Goal: Task Accomplishment & Management: Manage account settings

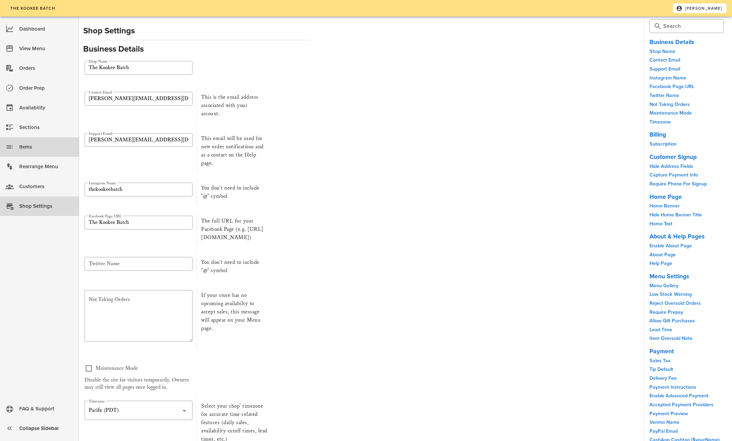
click at [26, 147] on div "Items" at bounding box center [46, 146] width 54 height 11
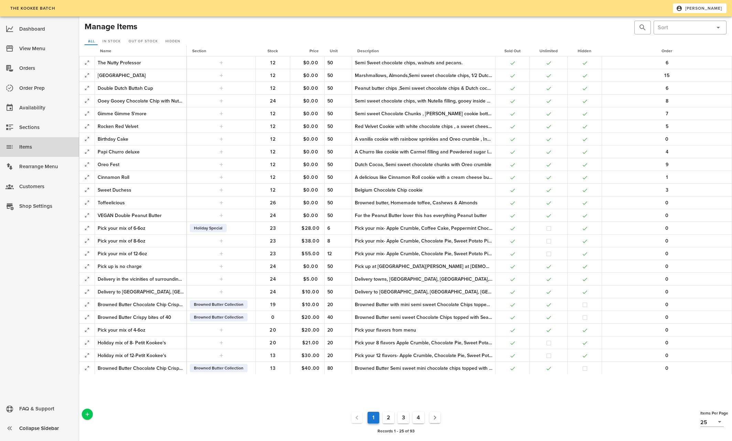
click at [389, 417] on button "2" at bounding box center [389, 418] width 12 height 12
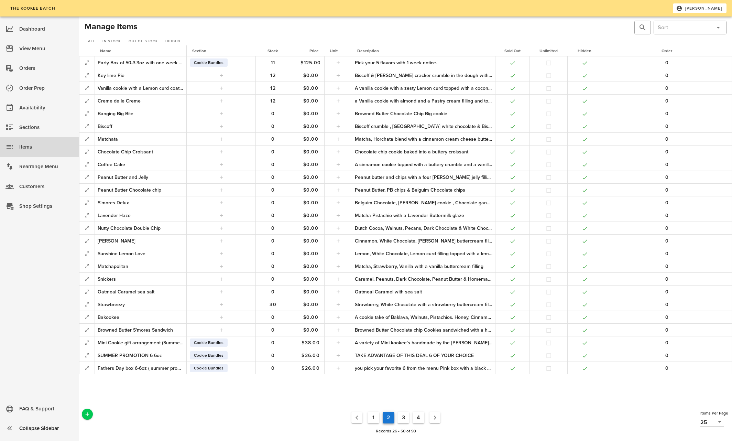
click at [401, 415] on button "3" at bounding box center [404, 418] width 12 height 12
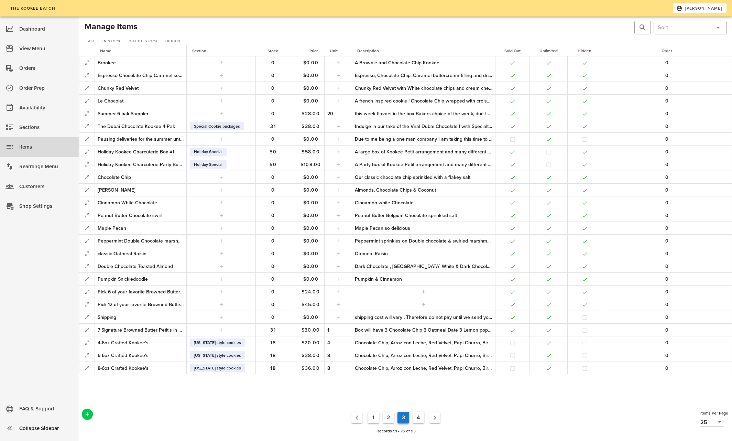
click at [420, 417] on button "4" at bounding box center [419, 418] width 12 height 12
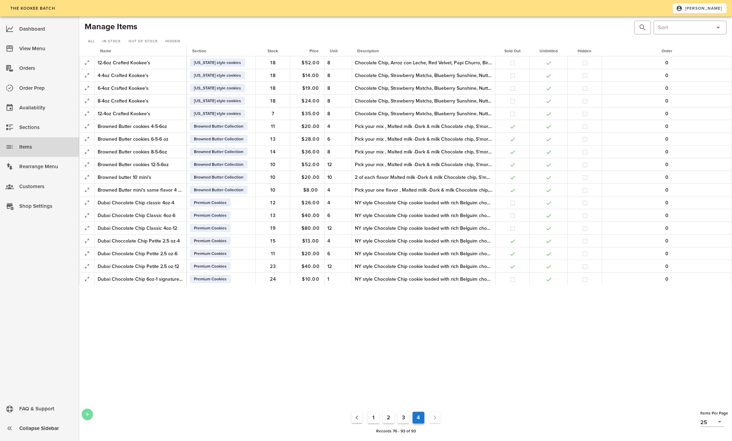
click at [86, 412] on icon "Add a New Record" at bounding box center [87, 414] width 6 height 6
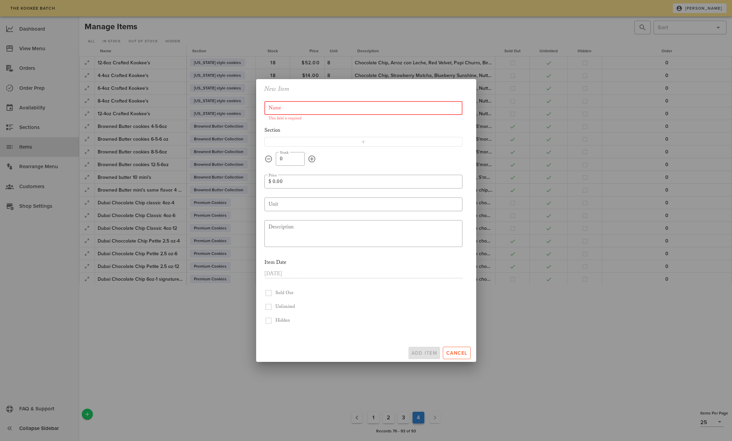
click at [290, 106] on input "Name" at bounding box center [364, 107] width 190 height 11
click at [455, 351] on span "Cancel" at bounding box center [457, 353] width 22 height 6
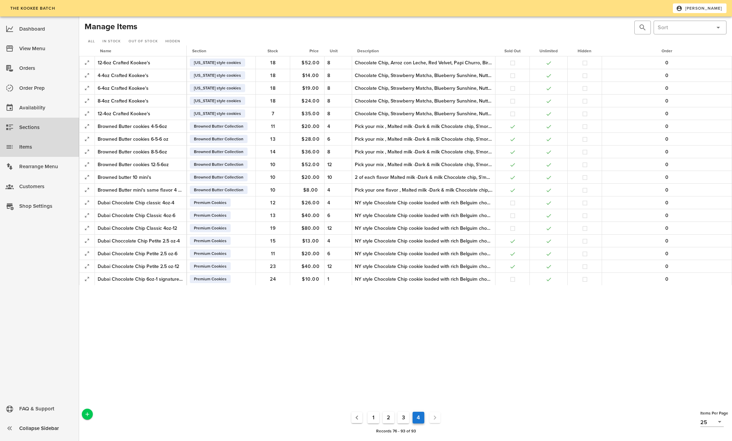
click at [34, 126] on div "Sections" at bounding box center [46, 127] width 54 height 11
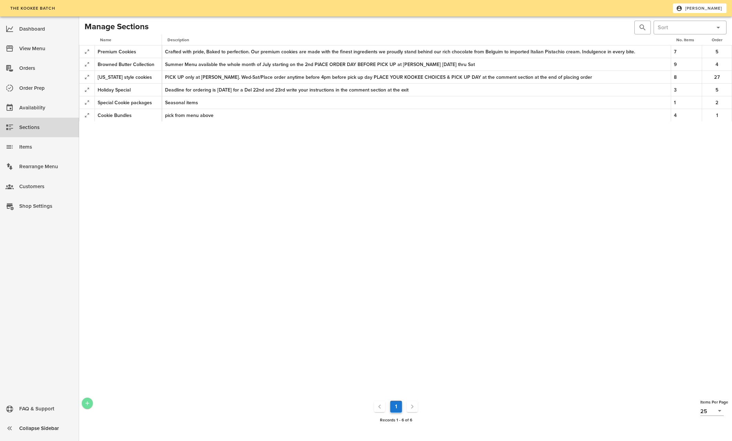
click at [87, 402] on icon "Add a New Record" at bounding box center [87, 403] width 6 height 6
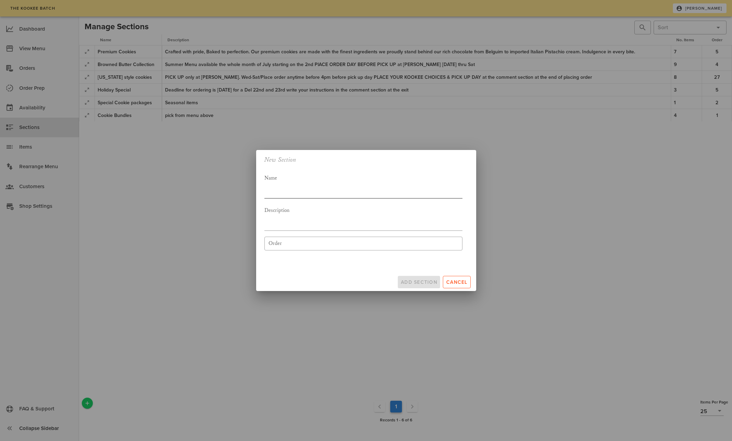
click at [288, 190] on textarea "Name" at bounding box center [363, 185] width 198 height 25
type textarea "Delivery charge"
click at [291, 224] on textarea "Description" at bounding box center [363, 218] width 198 height 25
type textarea "[GEOGRAPHIC_DATA] only"
drag, startPoint x: 310, startPoint y: 210, endPoint x: 260, endPoint y: 208, distance: 49.6
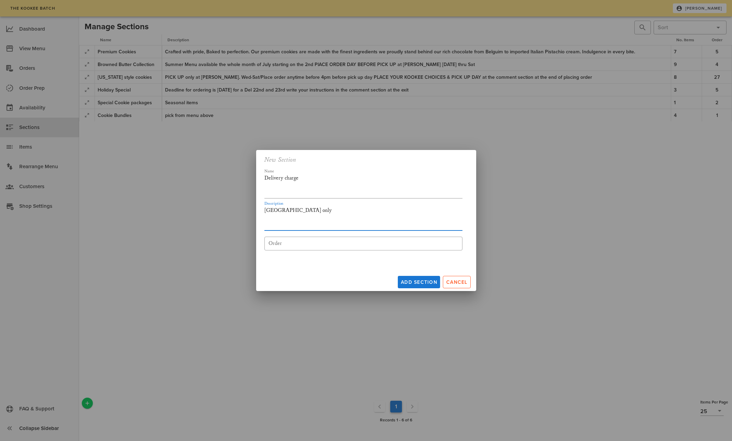
click at [260, 208] on div "Name Delivery charge Description Coachella Valley only ​ Order" at bounding box center [363, 216] width 206 height 96
type textarea "C"
click at [284, 177] on textarea "Delivery charge" at bounding box center [363, 185] width 198 height 25
type textarea "Delivery or Shipping charge"
click at [424, 280] on span "Add Section" at bounding box center [419, 282] width 37 height 6
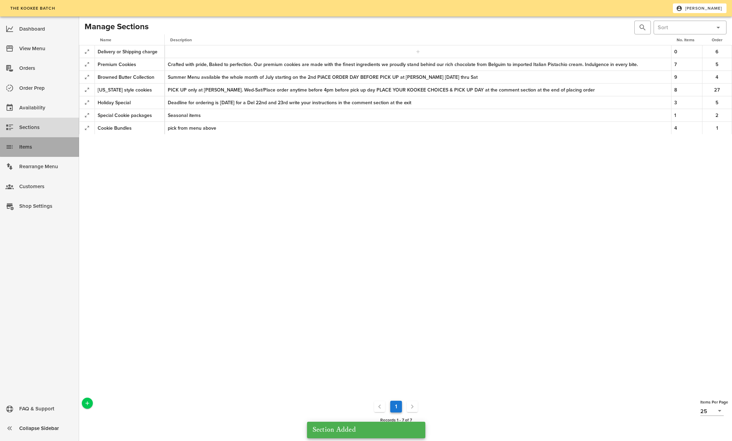
click at [31, 146] on div "Items" at bounding box center [46, 146] width 54 height 11
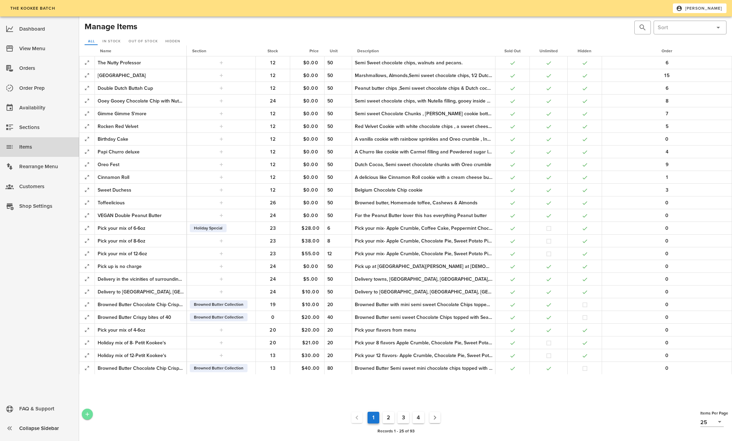
click at [84, 413] on span "Add a New Record" at bounding box center [87, 414] width 11 height 6
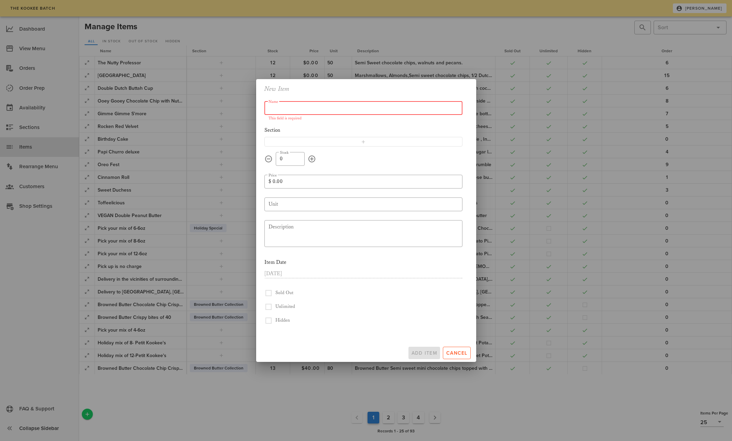
click at [328, 108] on input "Name" at bounding box center [364, 107] width 190 height 11
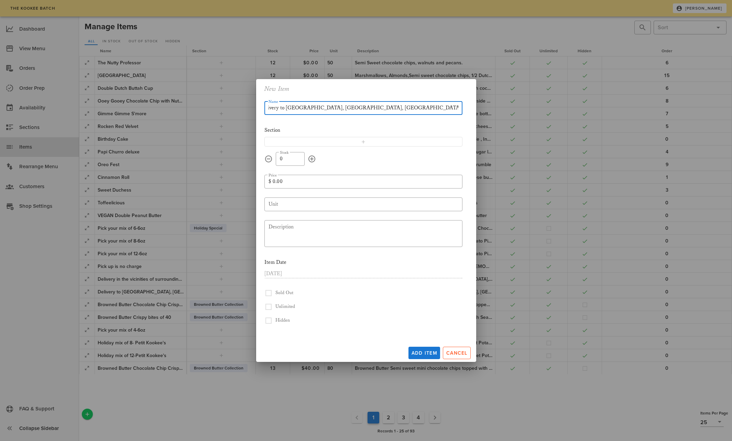
scroll to position [0, 11]
type input "Delivery to [GEOGRAPHIC_DATA], [GEOGRAPHIC_DATA], [GEOGRAPHIC_DATA], [GEOGRAPHI…"
click at [363, 140] on icon "button" at bounding box center [364, 142] width 6 height 6
click at [459, 140] on icon at bounding box center [458, 141] width 8 height 8
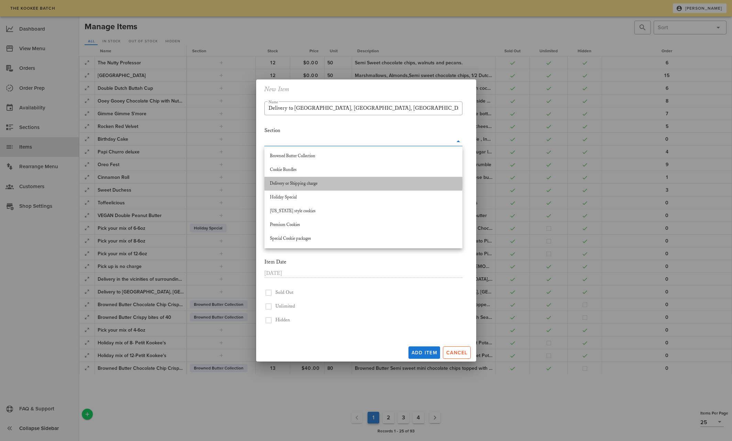
click at [321, 184] on div "Delivery or Shipping charge" at bounding box center [363, 184] width 187 height 6
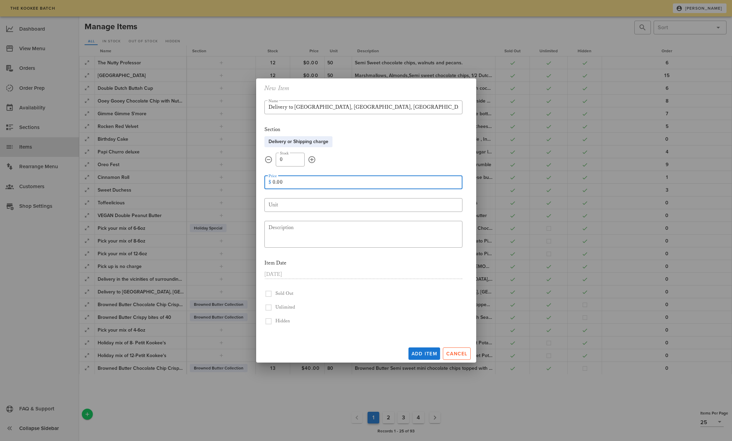
drag, startPoint x: 286, startPoint y: 183, endPoint x: 259, endPoint y: 182, distance: 26.8
click at [259, 182] on div "​ Name Delivery to [GEOGRAPHIC_DATA], [GEOGRAPHIC_DATA], [GEOGRAPHIC_DATA], [GE…" at bounding box center [366, 220] width 220 height 244
type input "5.00"
click at [284, 230] on textarea "Description" at bounding box center [366, 235] width 194 height 25
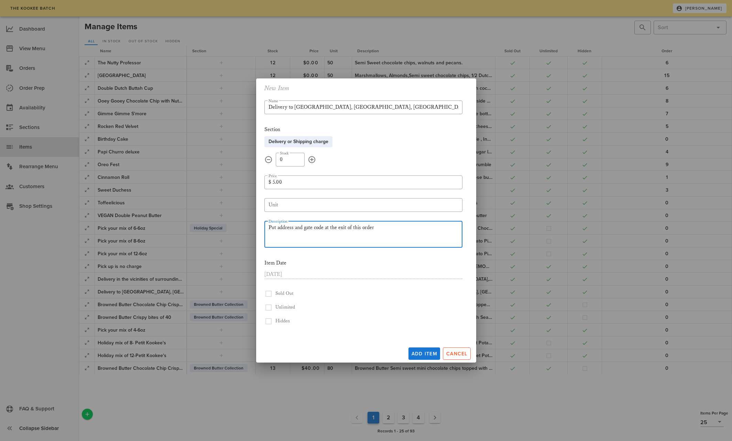
type textarea "Put address and gate code at the exit of this order"
click at [268, 298] on button "button" at bounding box center [268, 294] width 8 height 8
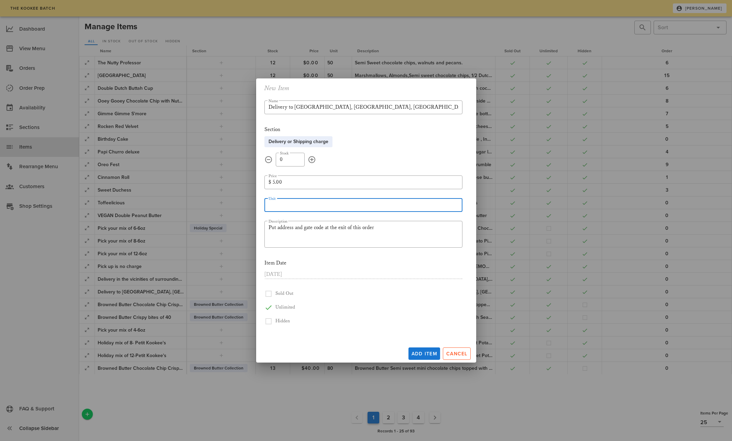
drag, startPoint x: 284, startPoint y: 206, endPoint x: 265, endPoint y: 205, distance: 19.0
click at [265, 205] on div "​ Unit" at bounding box center [363, 205] width 198 height 14
type input "20"
click at [351, 300] on form "​ Name Delivery to [GEOGRAPHIC_DATA], [GEOGRAPHIC_DATA], [GEOGRAPHIC_DATA], [GE…" at bounding box center [363, 212] width 198 height 225
click at [427, 354] on span "Add Item" at bounding box center [424, 354] width 26 height 6
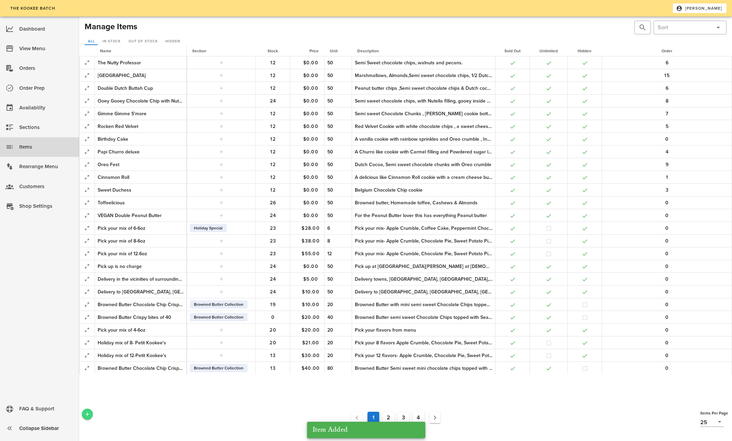
click at [89, 412] on icon "Add a New Record" at bounding box center [87, 414] width 6 height 6
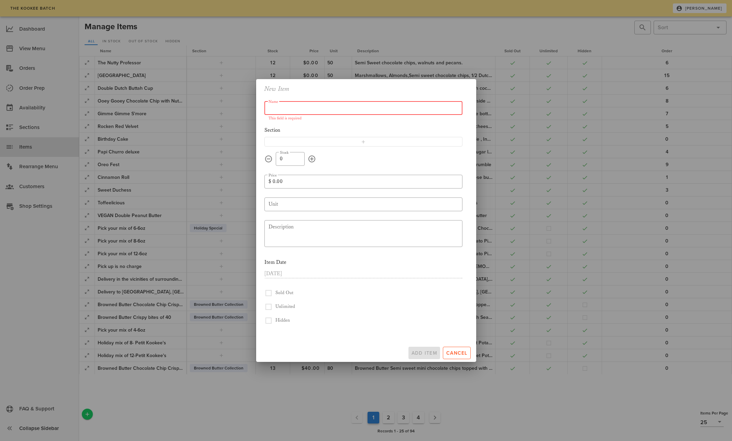
click at [278, 110] on input "Name" at bounding box center [364, 107] width 190 height 11
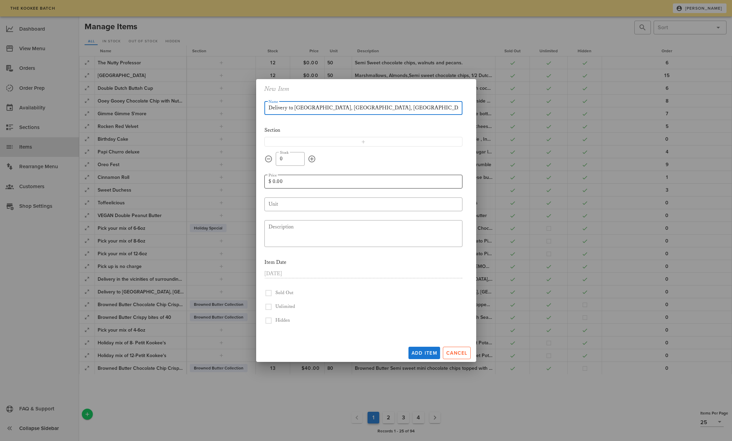
type input "Delivery to [GEOGRAPHIC_DATA], [GEOGRAPHIC_DATA], [GEOGRAPHIC_DATA]"
drag, startPoint x: 284, startPoint y: 181, endPoint x: 259, endPoint y: 179, distance: 25.5
click at [259, 179] on div "​ Name Delivery to [GEOGRAPHIC_DATA], [GEOGRAPHIC_DATA], [GEOGRAPHIC_DATA] Sect…" at bounding box center [366, 219] width 220 height 243
type input "10.00"
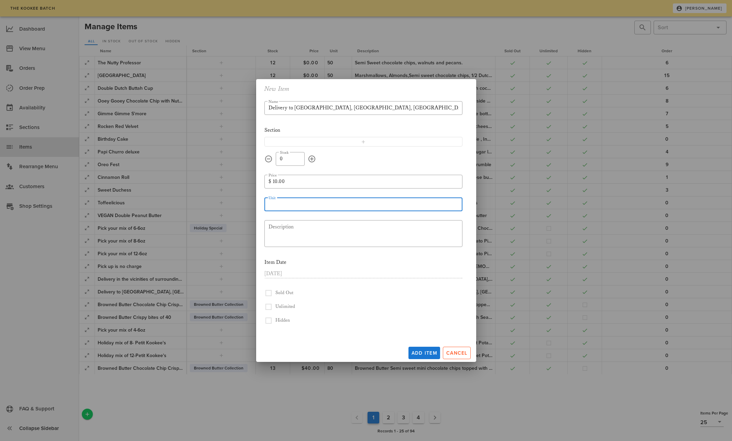
click at [283, 206] on input "Unit" at bounding box center [364, 204] width 190 height 11
type input "20"
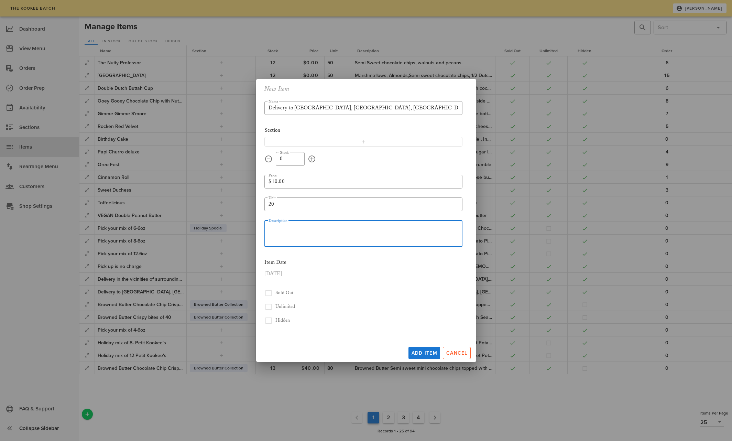
click at [290, 230] on textarea "Description" at bounding box center [366, 234] width 194 height 25
type textarea "Put your address and gate code at the exit of this order"
click at [268, 297] on button "button" at bounding box center [268, 293] width 8 height 8
click at [425, 352] on span "Add Item" at bounding box center [424, 353] width 26 height 6
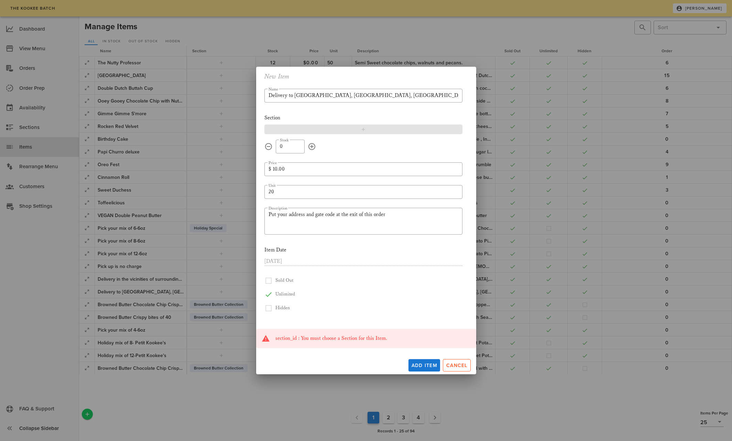
click at [363, 128] on icon "button" at bounding box center [364, 130] width 6 height 6
click at [458, 128] on icon at bounding box center [458, 129] width 8 height 8
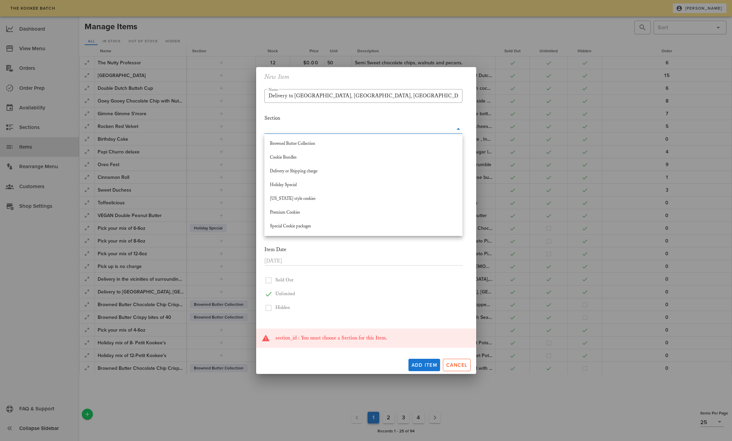
click at [324, 172] on div "Delivery or Shipping charge" at bounding box center [363, 171] width 187 height 6
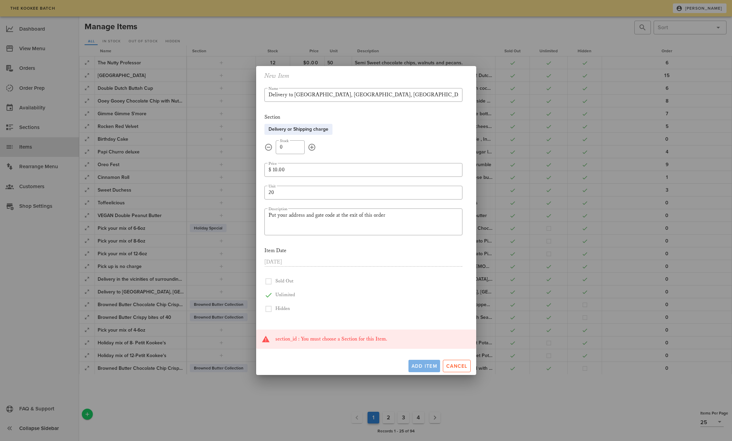
click at [425, 366] on span "Add Item" at bounding box center [424, 366] width 26 height 6
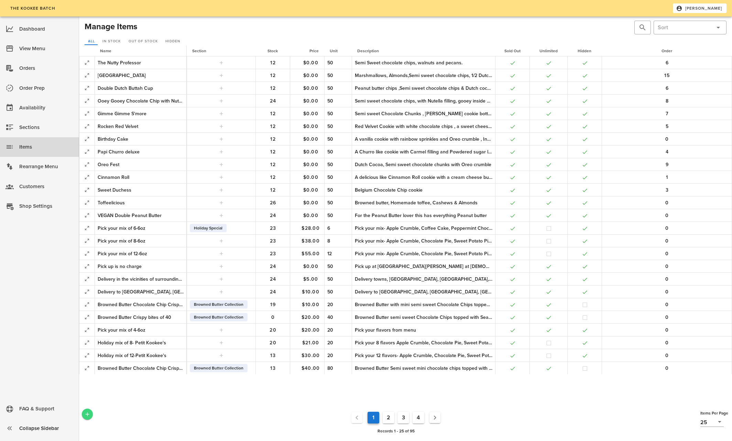
click at [86, 414] on icon "Add a New Record" at bounding box center [87, 414] width 6 height 6
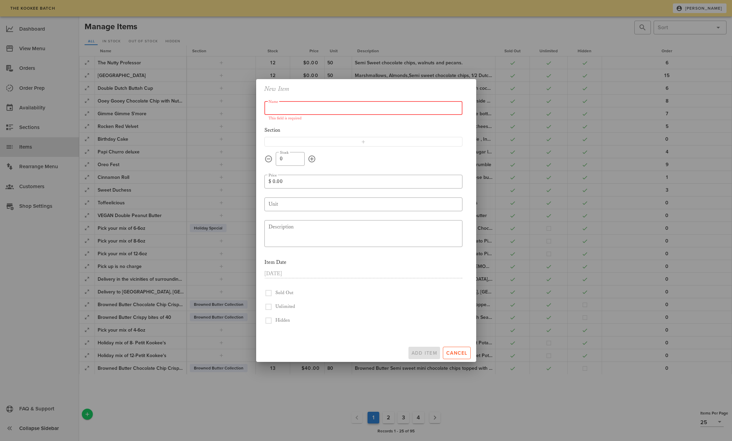
click at [277, 108] on input "Name" at bounding box center [364, 107] width 190 height 11
type input "s"
type input "We can ship"
click at [365, 140] on icon "button" at bounding box center [364, 142] width 6 height 6
click at [459, 141] on icon at bounding box center [458, 141] width 8 height 8
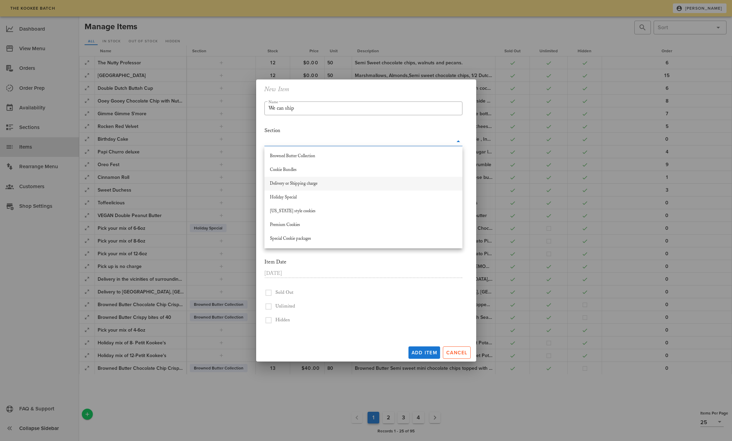
click at [403, 184] on div "Delivery or Shipping charge" at bounding box center [363, 184] width 187 height 6
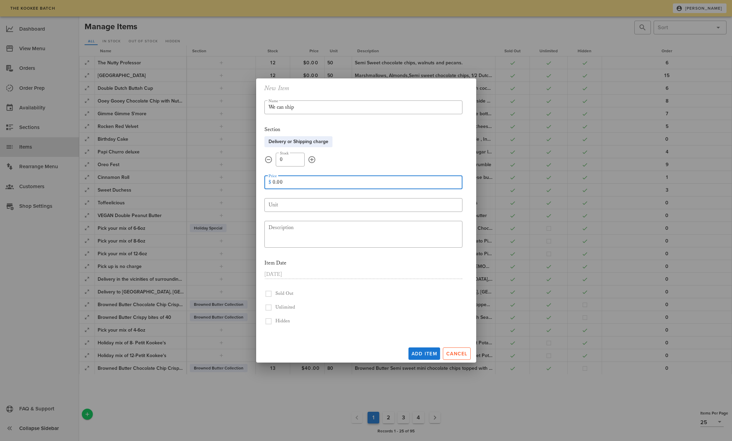
drag, startPoint x: 289, startPoint y: 183, endPoint x: 258, endPoint y: 182, distance: 30.3
click at [258, 182] on div "​ Name We can ship Section Delivery or Shipping charge Delivery or Shipping cha…" at bounding box center [366, 220] width 220 height 244
type input "12.00"
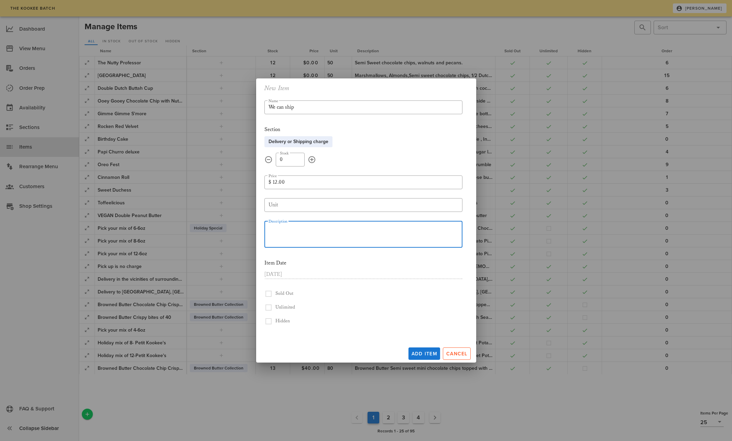
click at [273, 226] on textarea "Description" at bounding box center [366, 235] width 194 height 25
type textarea "Put your address at the exit of this order, if the location cost is less or mor…"
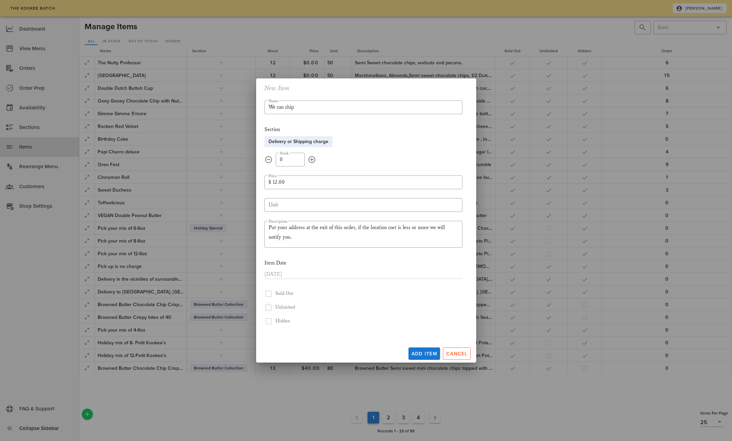
click at [270, 298] on button "button" at bounding box center [268, 294] width 8 height 8
click at [427, 353] on span "Add Item" at bounding box center [424, 354] width 26 height 6
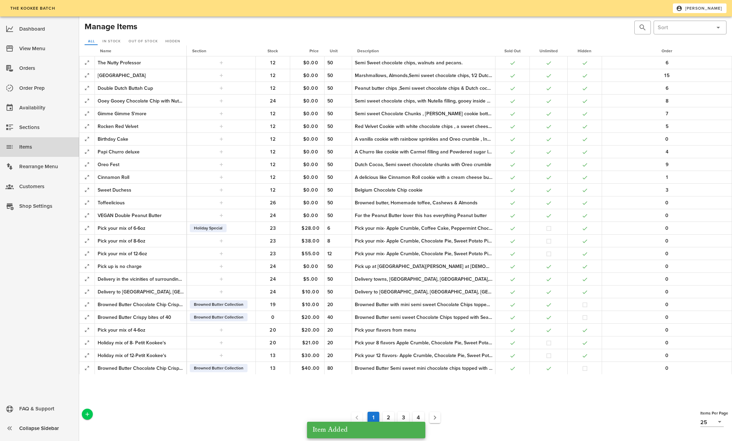
click at [421, 414] on button "4" at bounding box center [419, 418] width 12 height 12
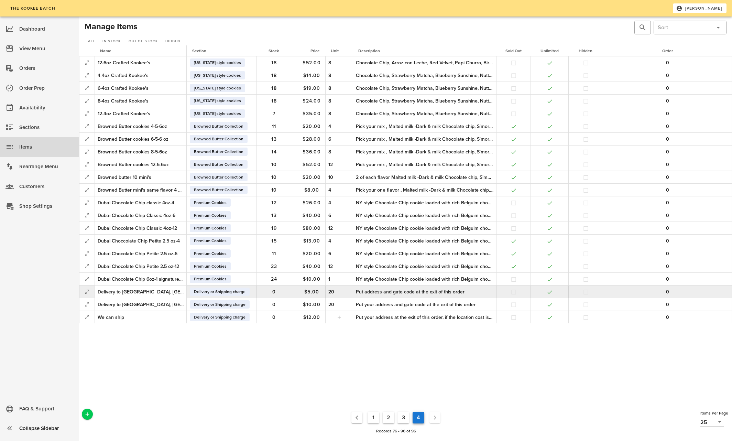
click at [388, 289] on div "Put address and gate code at the exit of this order" at bounding box center [425, 291] width 138 height 7
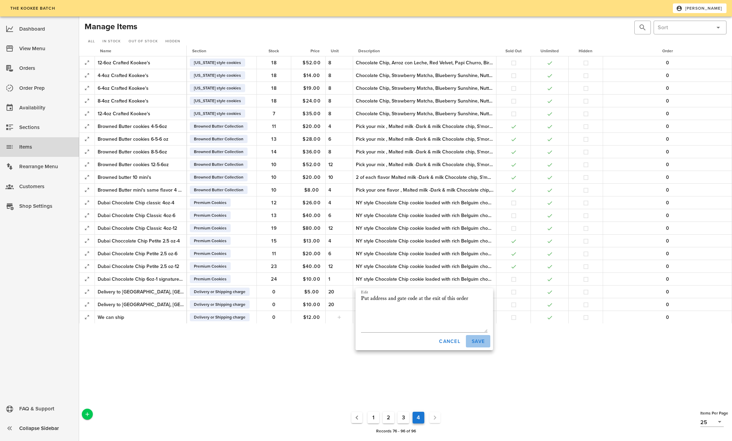
click at [476, 340] on span "Save" at bounding box center [477, 341] width 13 height 6
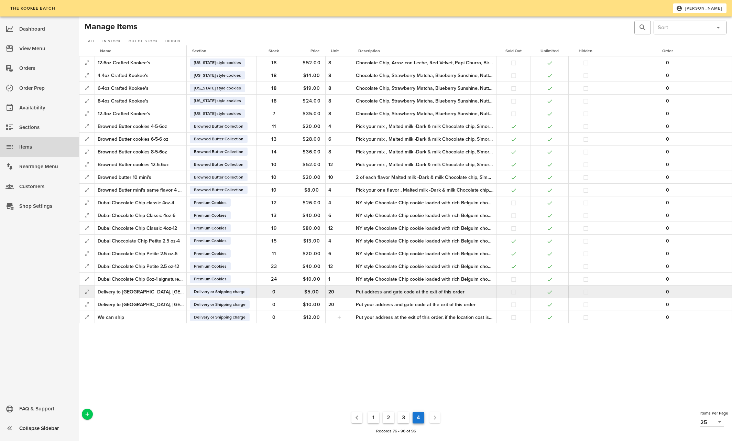
click at [178, 292] on div "Delivery to [GEOGRAPHIC_DATA], [GEOGRAPHIC_DATA], [GEOGRAPHIC_DATA], [GEOGRAPHI…" at bounding box center [141, 291] width 86 height 7
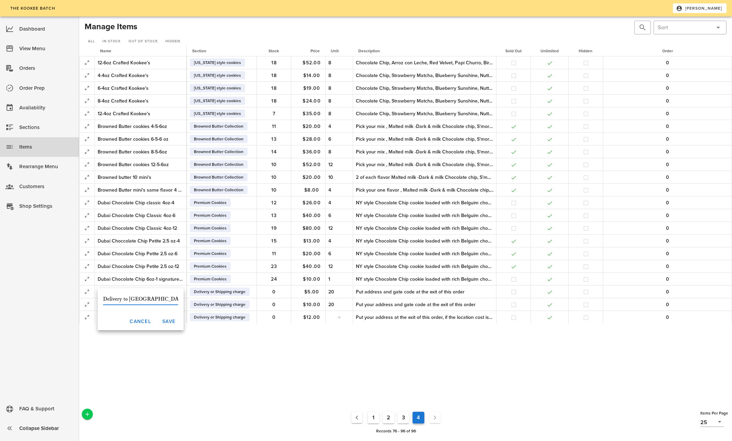
click at [142, 300] on input "Delivery to [GEOGRAPHIC_DATA], [GEOGRAPHIC_DATA], [GEOGRAPHIC_DATA], [GEOGRAPHI…" at bounding box center [140, 299] width 75 height 11
type input "Delivery to Indio, Coachella, [GEOGRAPHIC_DATA], [GEOGRAPHIC_DATA], [GEOGRAPHIC…"
click at [172, 321] on span "Save" at bounding box center [168, 321] width 13 height 6
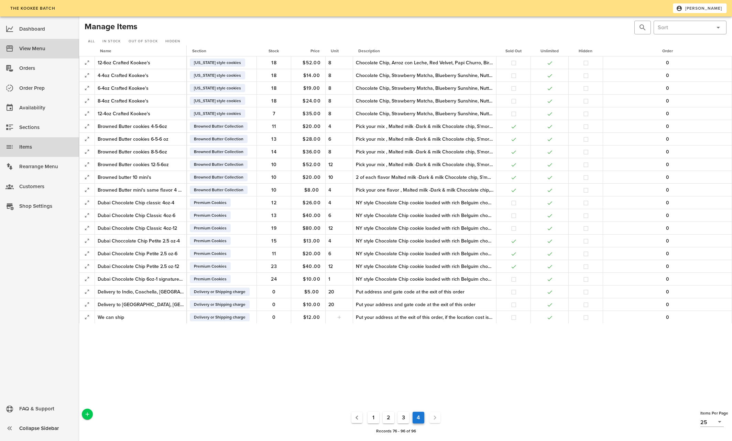
click at [34, 45] on div "View Menu" at bounding box center [46, 48] width 54 height 11
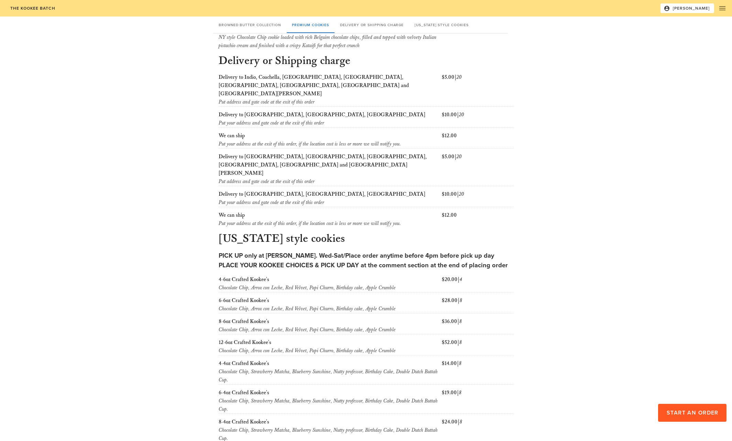
scroll to position [559, 0]
